Goal: Task Accomplishment & Management: Manage account settings

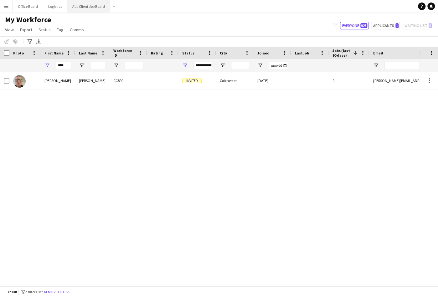
click at [92, 5] on button "ALL Client Job Board Close" at bounding box center [88, 6] width 43 height 12
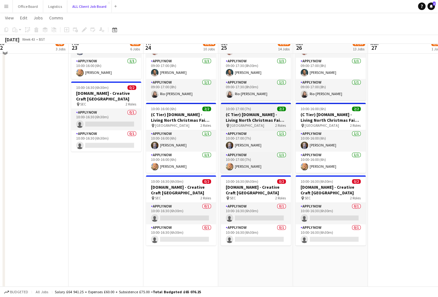
scroll to position [1754, 0]
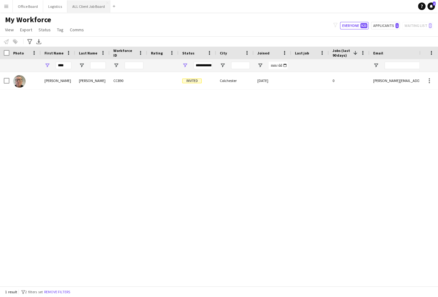
click at [88, 6] on button "ALL Client Job Board Close" at bounding box center [88, 6] width 43 height 12
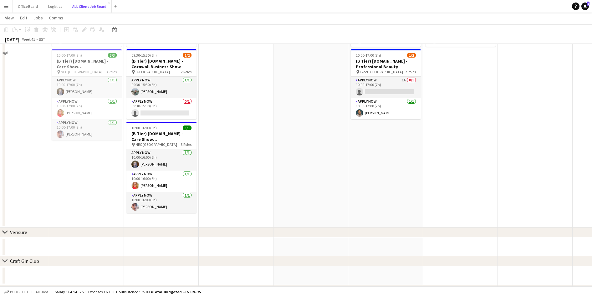
scroll to position [1868, 0]
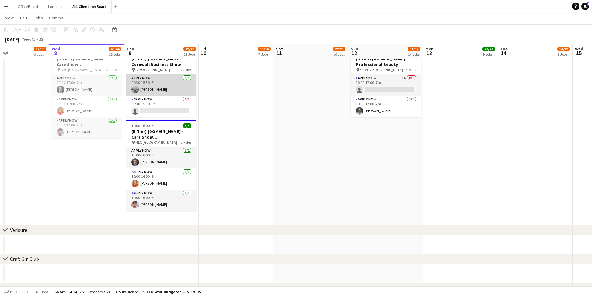
click at [154, 83] on app-card-role "APPLY NOW [DATE] 09:30-15:30 (6h) [PERSON_NAME]" at bounding box center [161, 85] width 70 height 21
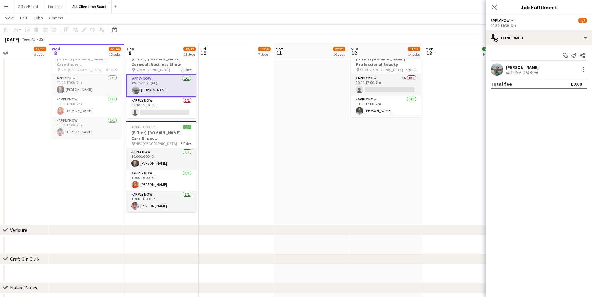
click at [438, 70] on div "216.54mi" at bounding box center [530, 72] width 17 height 5
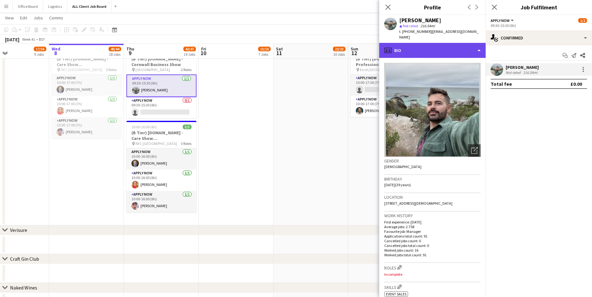
click at [417, 43] on div "profile Bio" at bounding box center [432, 50] width 106 height 15
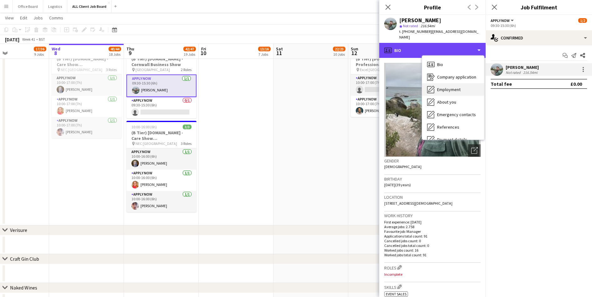
scroll to position [71, 0]
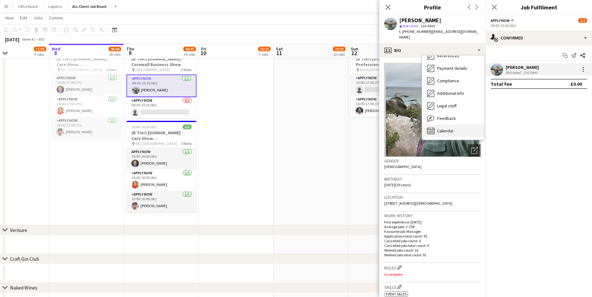
click at [438, 128] on span "Calendar" at bounding box center [445, 131] width 17 height 6
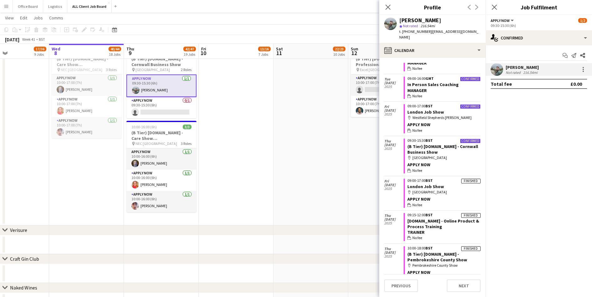
scroll to position [126, 0]
